Goal: Task Accomplishment & Management: Use online tool/utility

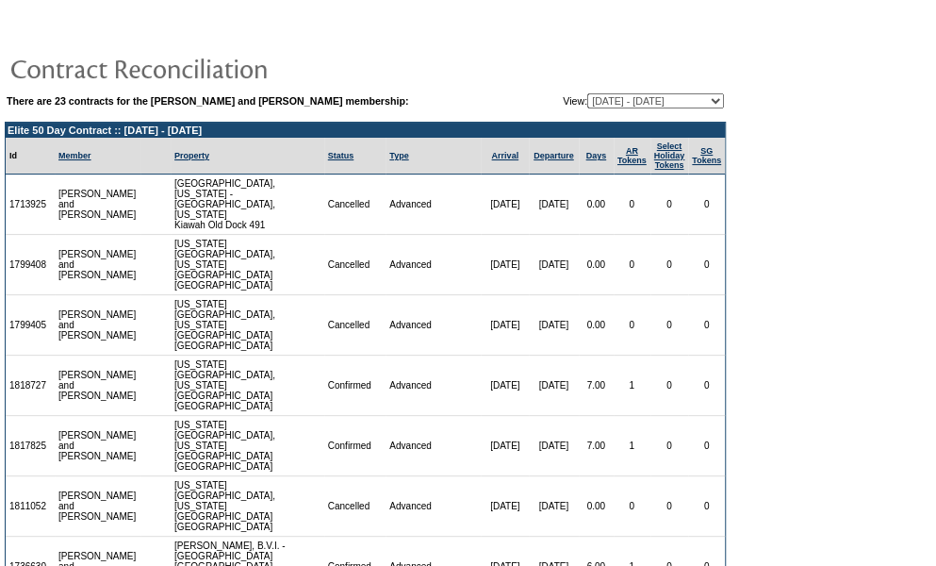
scroll to position [3, 0]
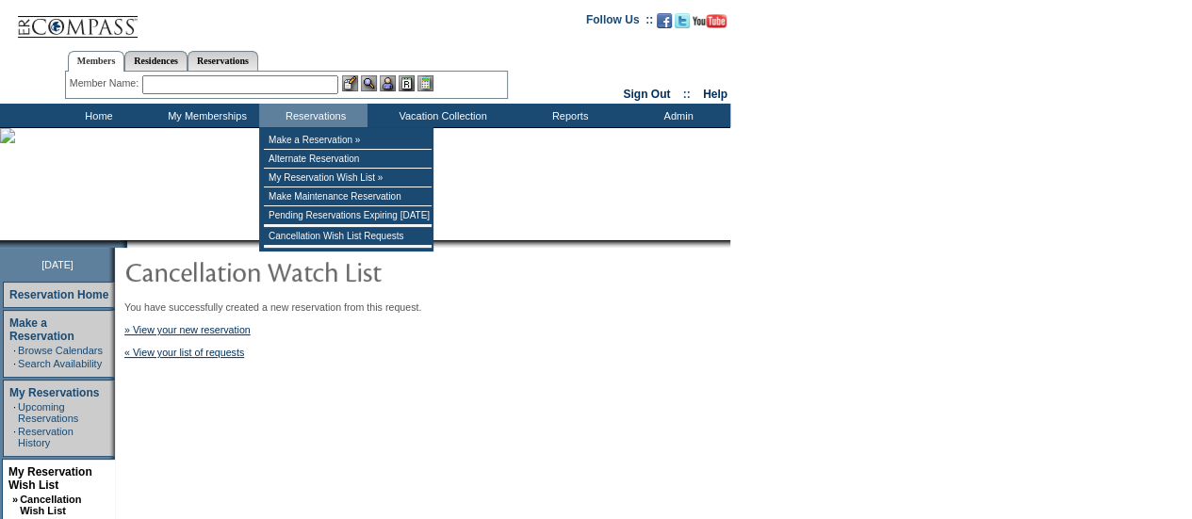
click at [290, 82] on input "text" at bounding box center [240, 84] width 196 height 19
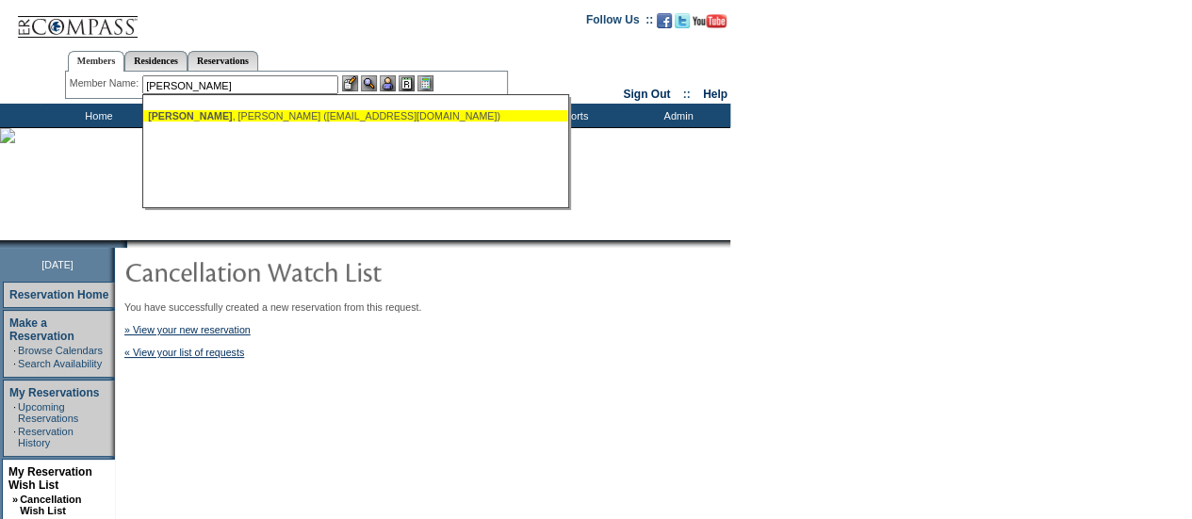
click at [244, 118] on div "[PERSON_NAME] ([EMAIL_ADDRESS][DOMAIN_NAME])" at bounding box center [355, 115] width 415 height 11
type input "[PERSON_NAME] ([EMAIL_ADDRESS][DOMAIN_NAME])"
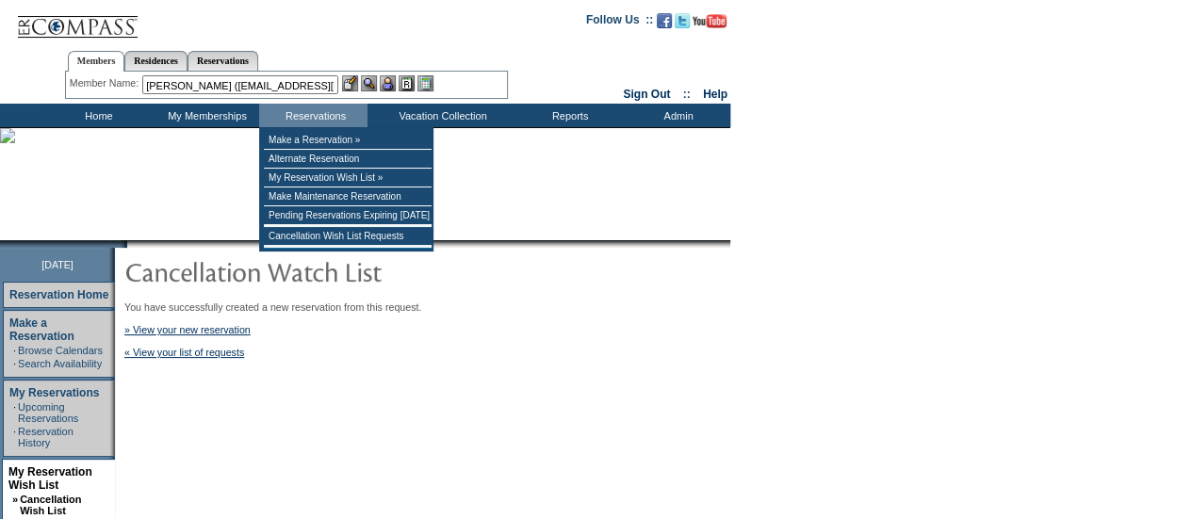
click at [389, 91] on div "Member Name: [PERSON_NAME] ([EMAIL_ADDRESS][DOMAIN_NAME]) [PERSON_NAME] ([EMAIL…" at bounding box center [287, 84] width 434 height 19
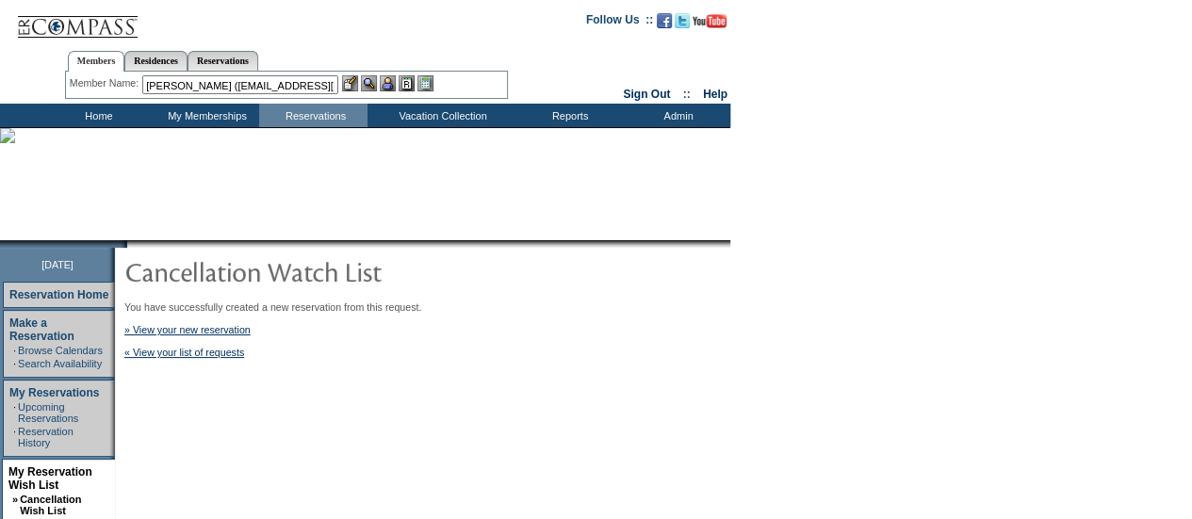
click at [388, 82] on img at bounding box center [388, 83] width 16 height 16
click at [374, 82] on img at bounding box center [369, 83] width 16 height 16
